Goal: Navigation & Orientation: Find specific page/section

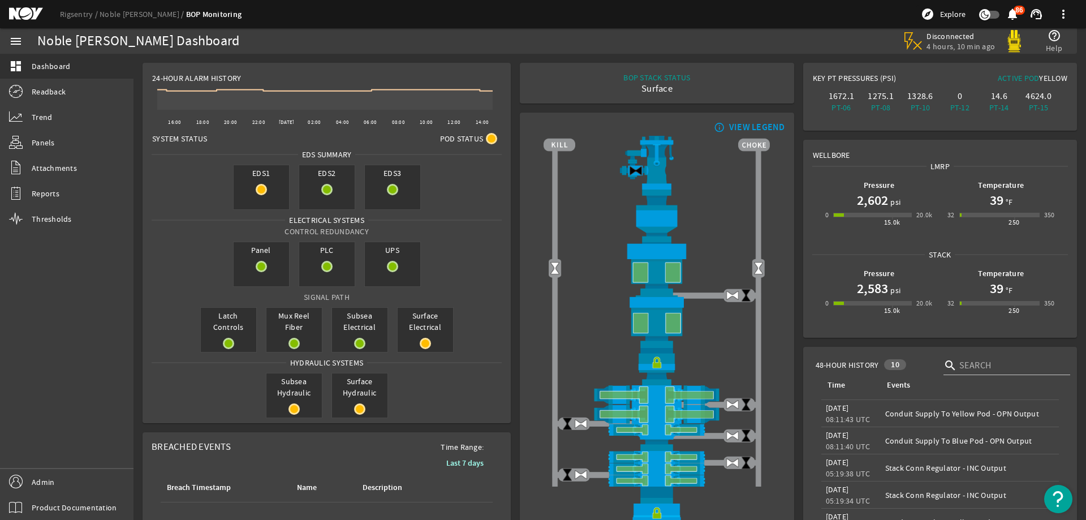
click at [25, 15] on mat-icon at bounding box center [34, 14] width 51 height 14
click at [31, 11] on mat-icon at bounding box center [34, 14] width 51 height 14
